Goal: Information Seeking & Learning: Learn about a topic

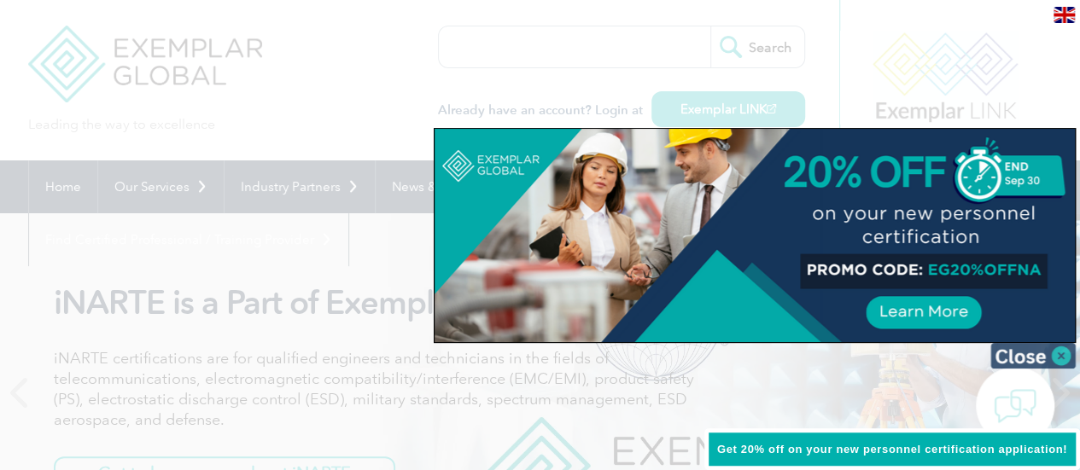
click at [1053, 356] on img at bounding box center [1032, 356] width 85 height 26
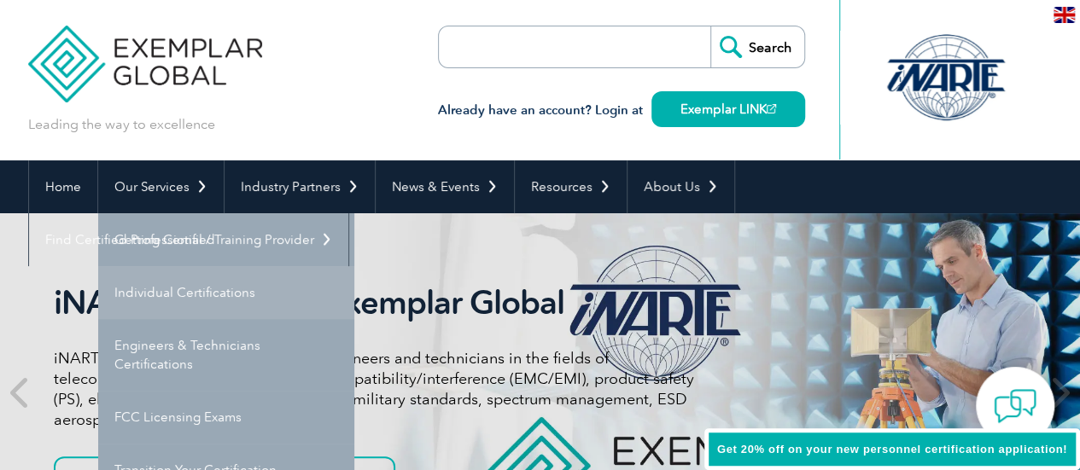
click at [210, 296] on link "Individual Certifications" at bounding box center [226, 292] width 256 height 53
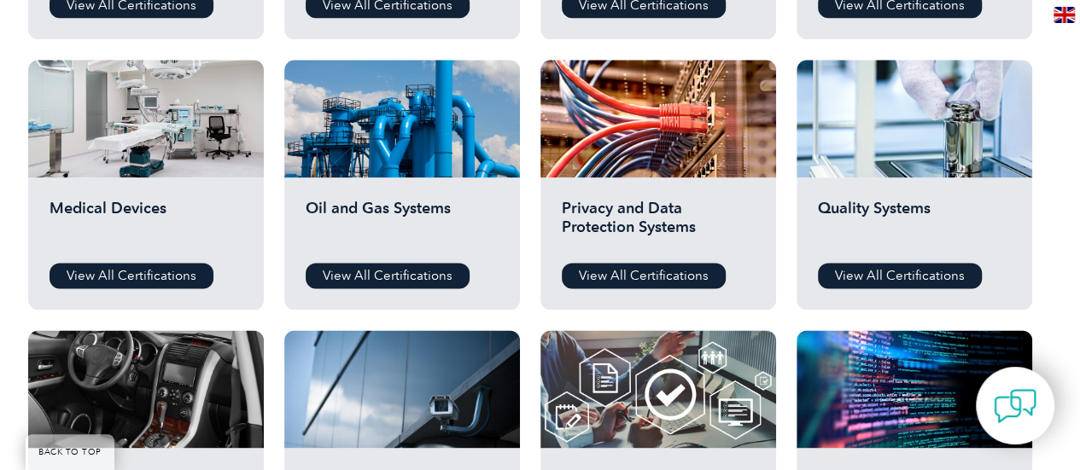
scroll to position [1195, 0]
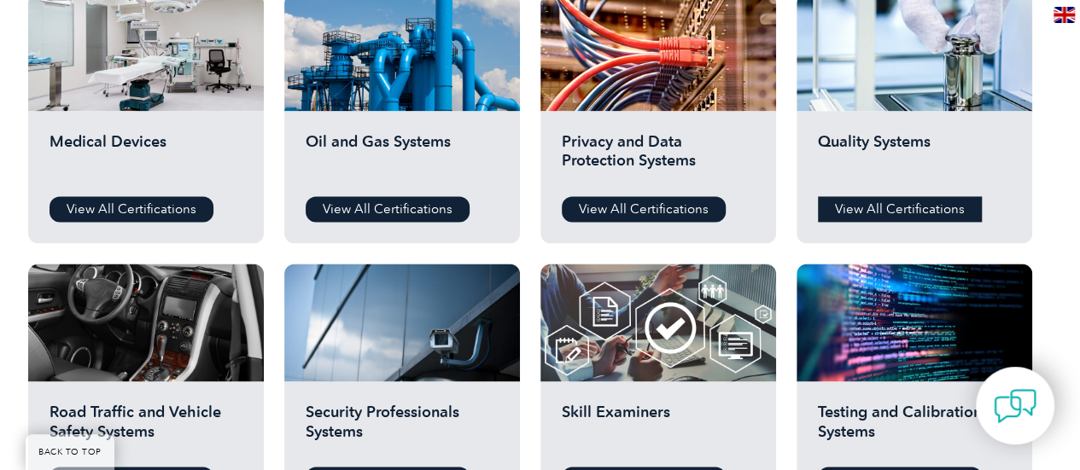
click at [873, 196] on link "View All Certifications" at bounding box center [900, 209] width 164 height 26
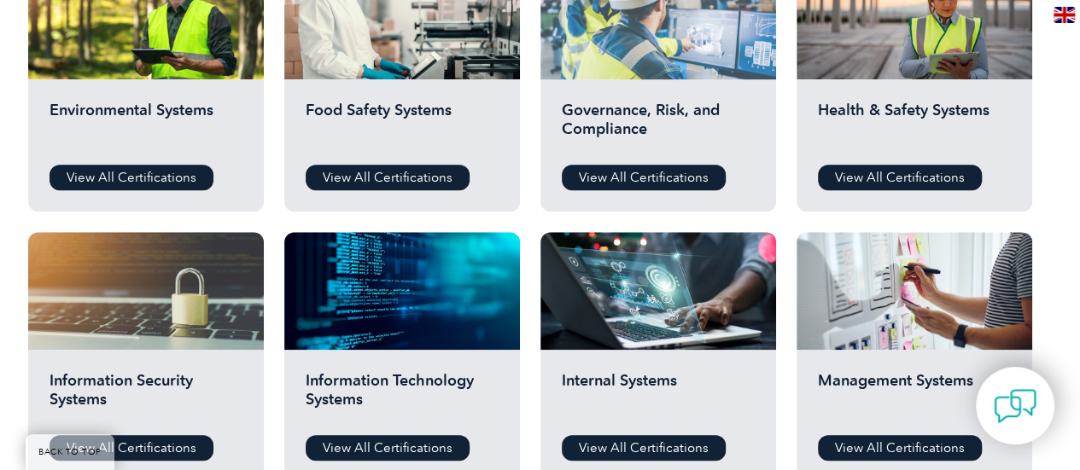
scroll to position [683, 0]
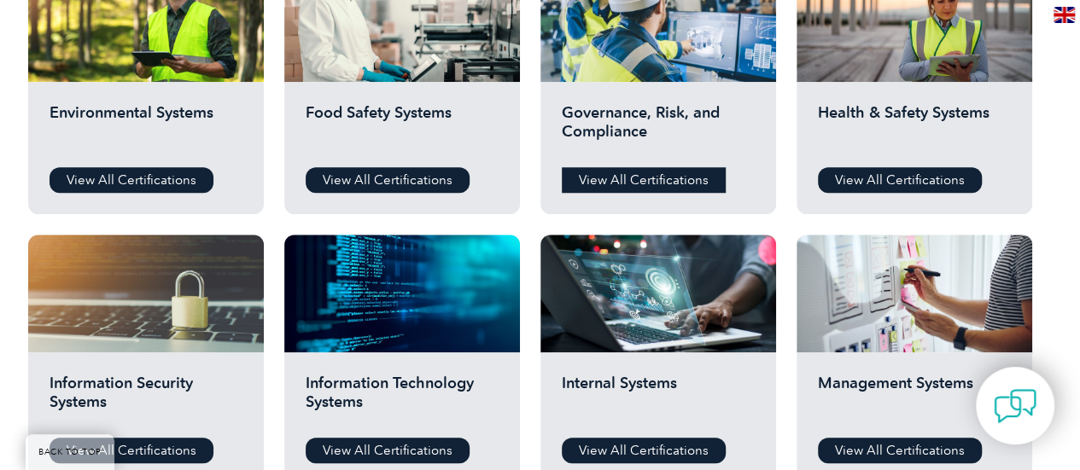
click at [687, 173] on link "View All Certifications" at bounding box center [644, 180] width 164 height 26
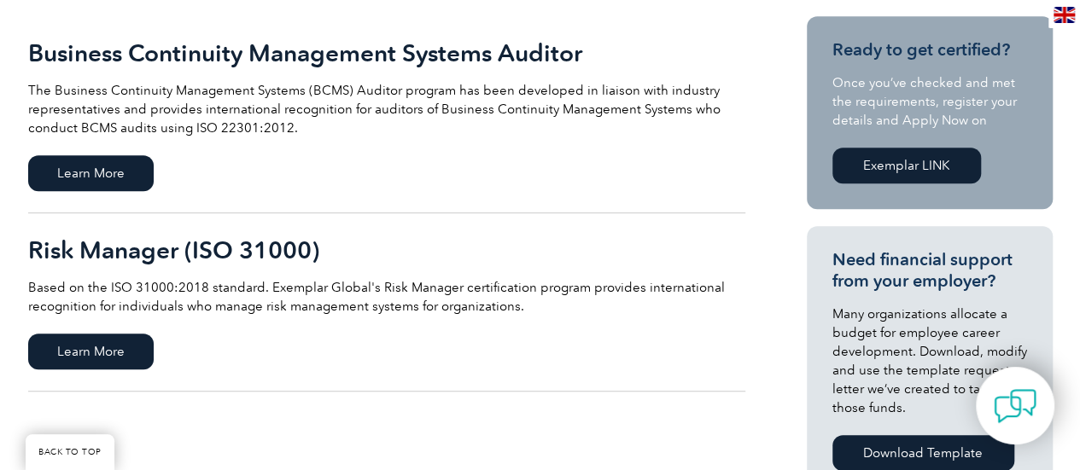
scroll to position [342, 0]
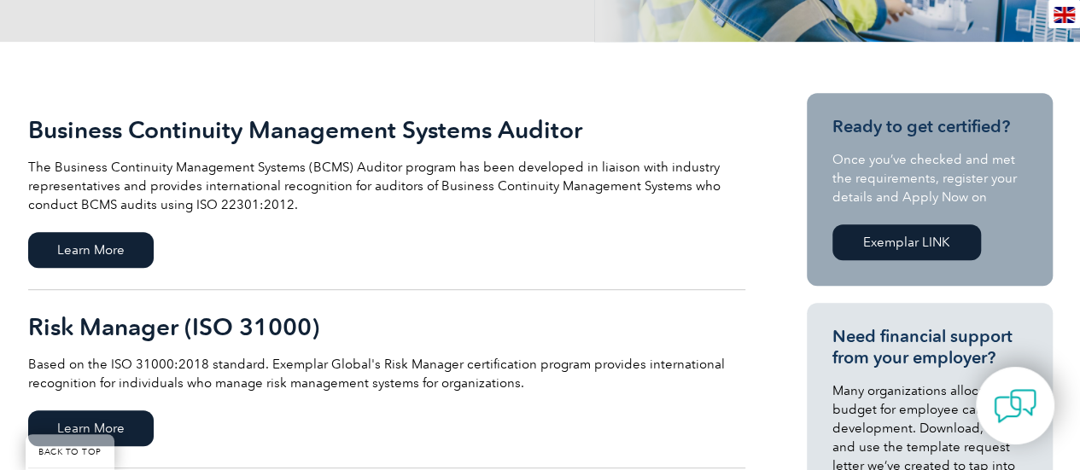
click at [951, 250] on link "Exemplar LINK" at bounding box center [907, 243] width 149 height 36
